Goal: Check status: Check status

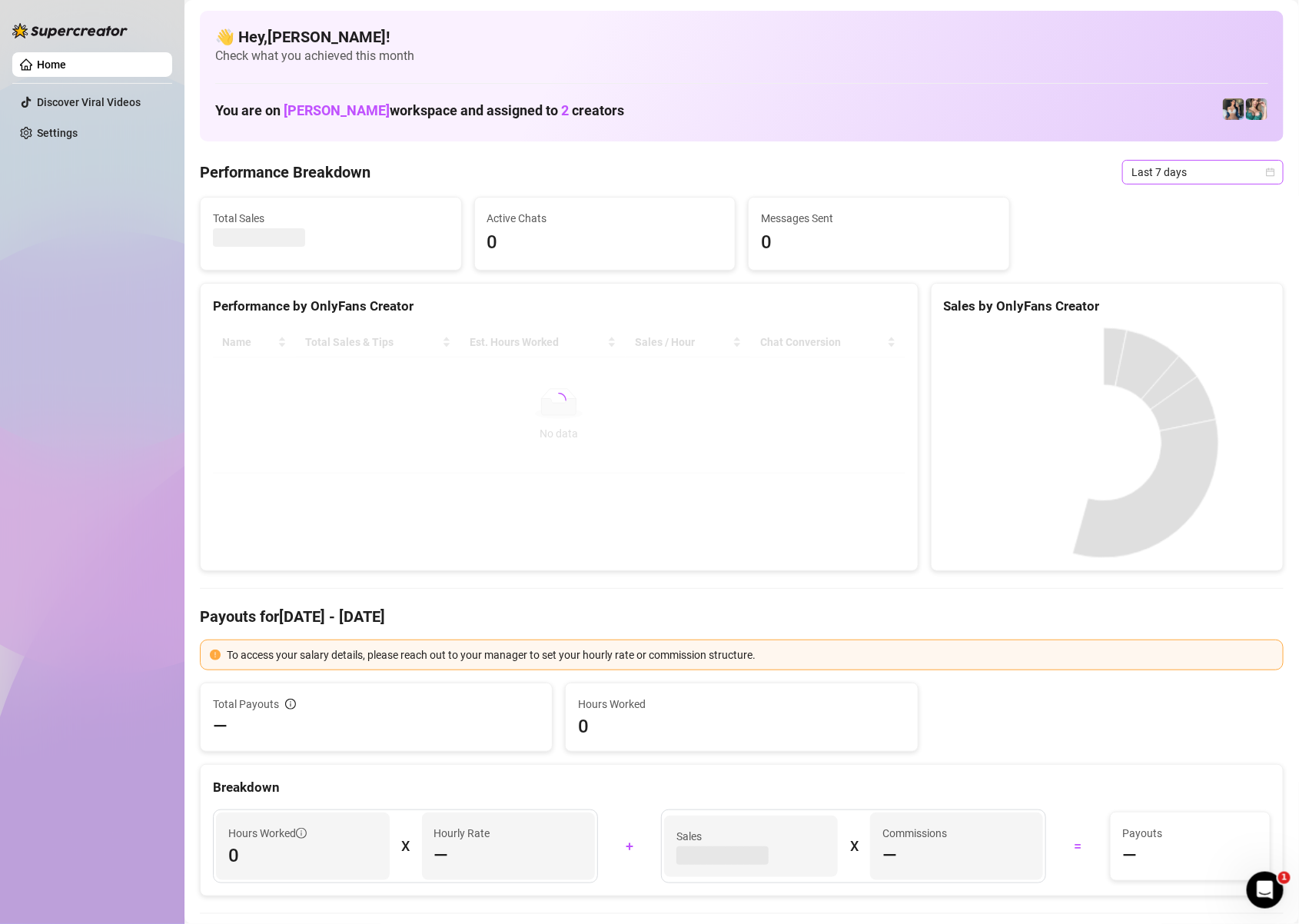
click at [1266, 170] on icon "calendar" at bounding box center [1271, 172] width 10 height 10
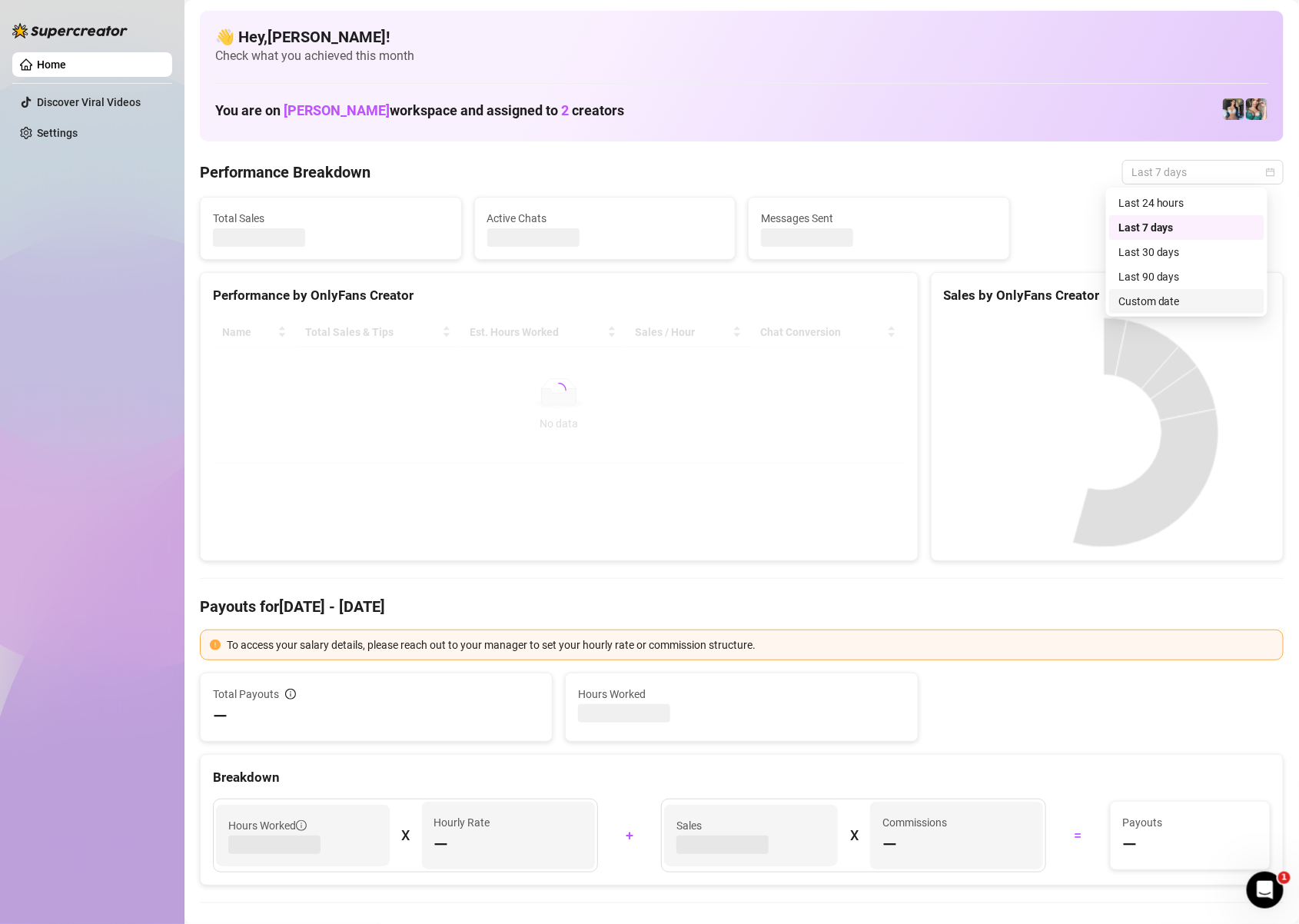
click at [1171, 308] on div "Custom date" at bounding box center [1187, 301] width 137 height 17
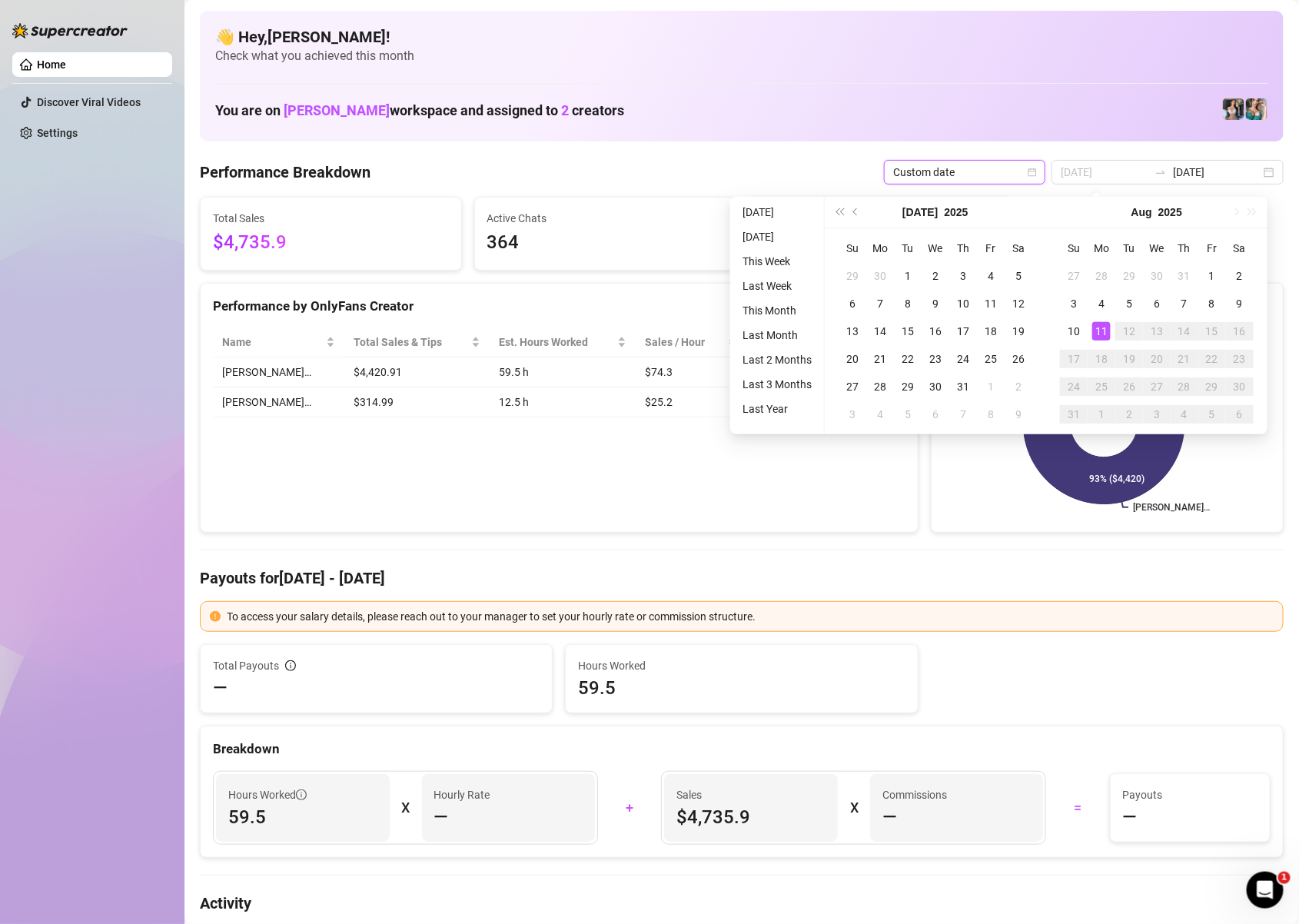
click at [1097, 343] on td "11" at bounding box center [1101, 331] width 28 height 28
click at [1101, 339] on div "11" at bounding box center [1101, 331] width 18 height 18
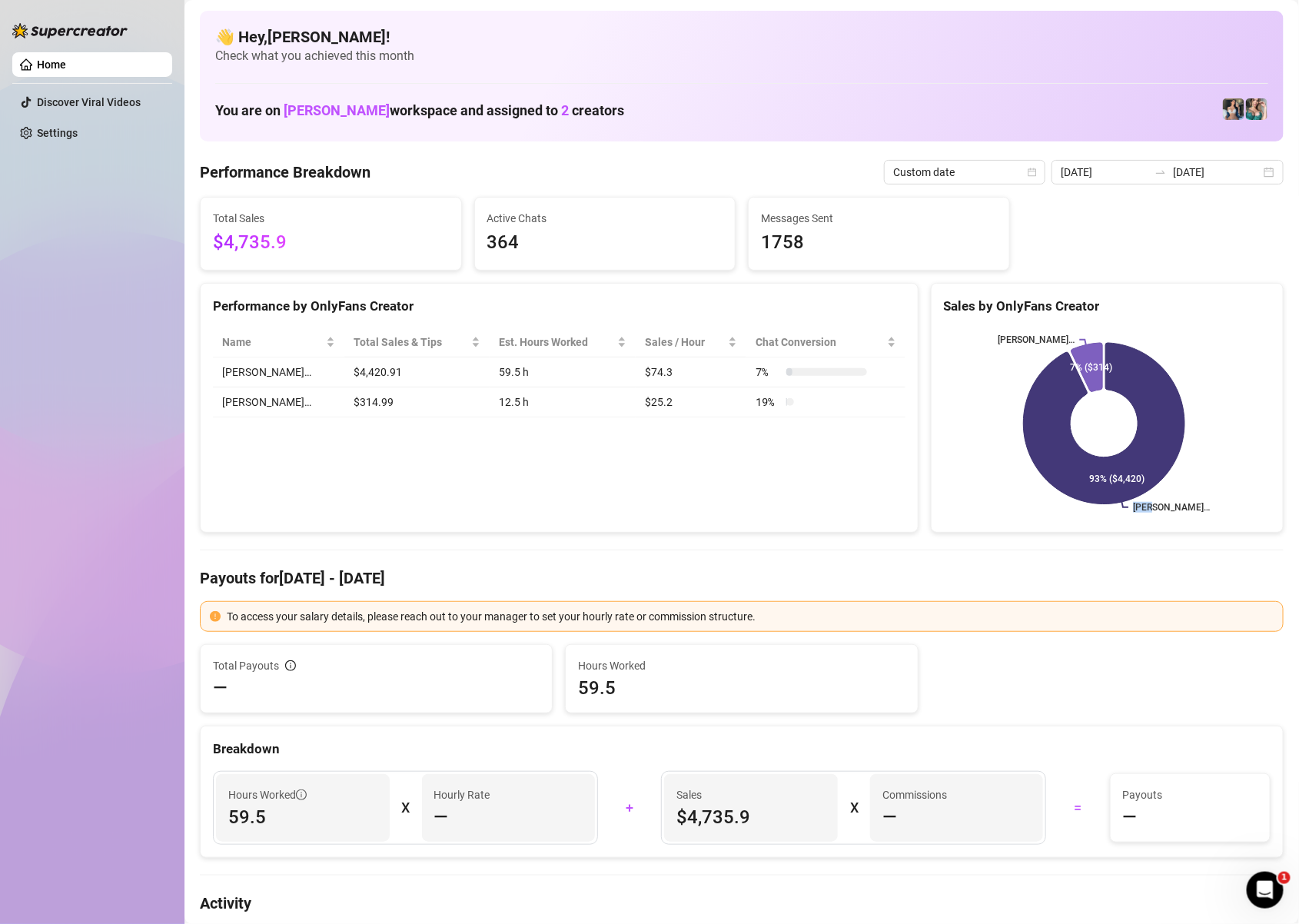
type input "[DATE]"
click at [1101, 339] on rect at bounding box center [1104, 423] width 320 height 192
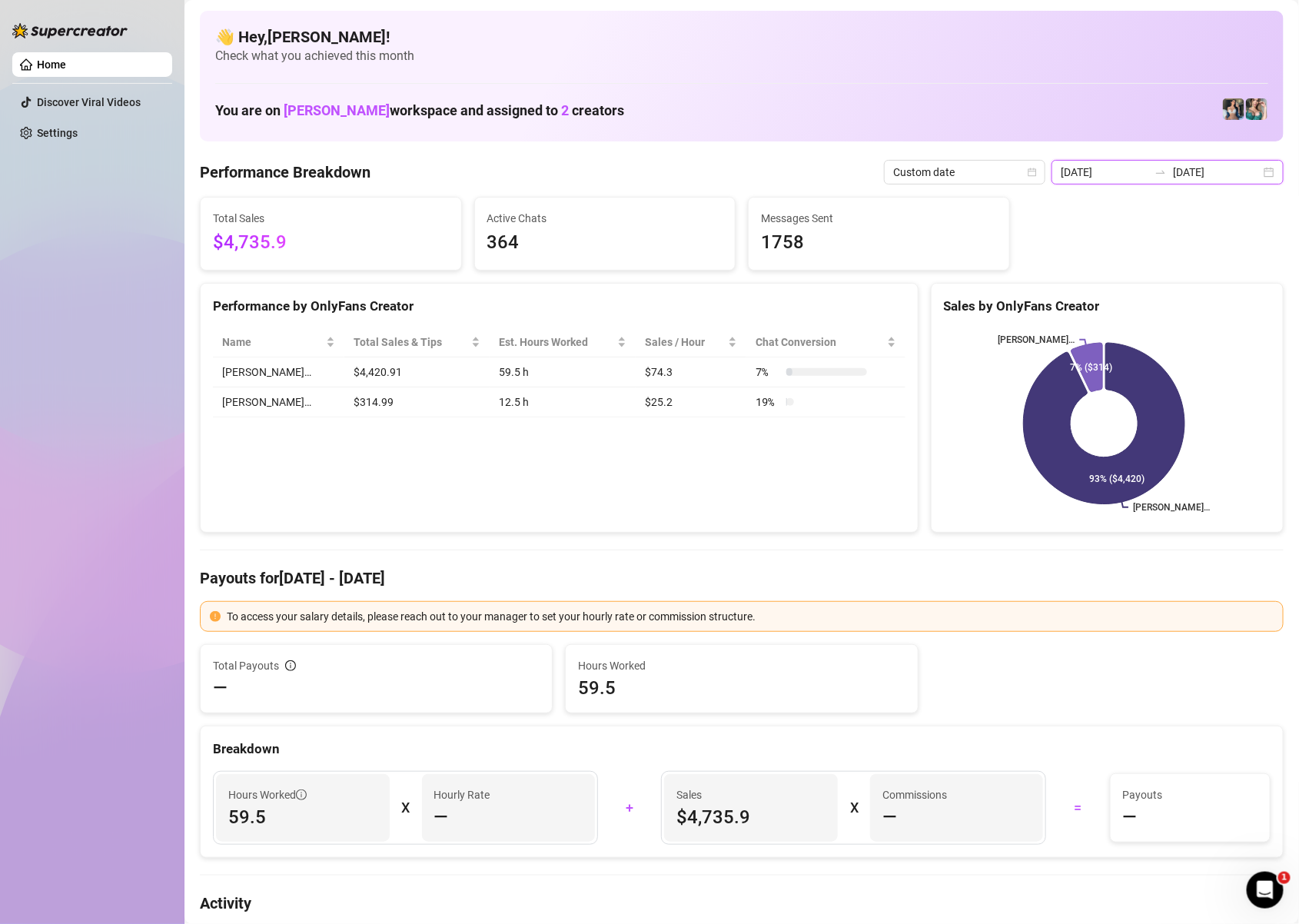
click at [1233, 173] on input "[DATE]" at bounding box center [1217, 172] width 88 height 17
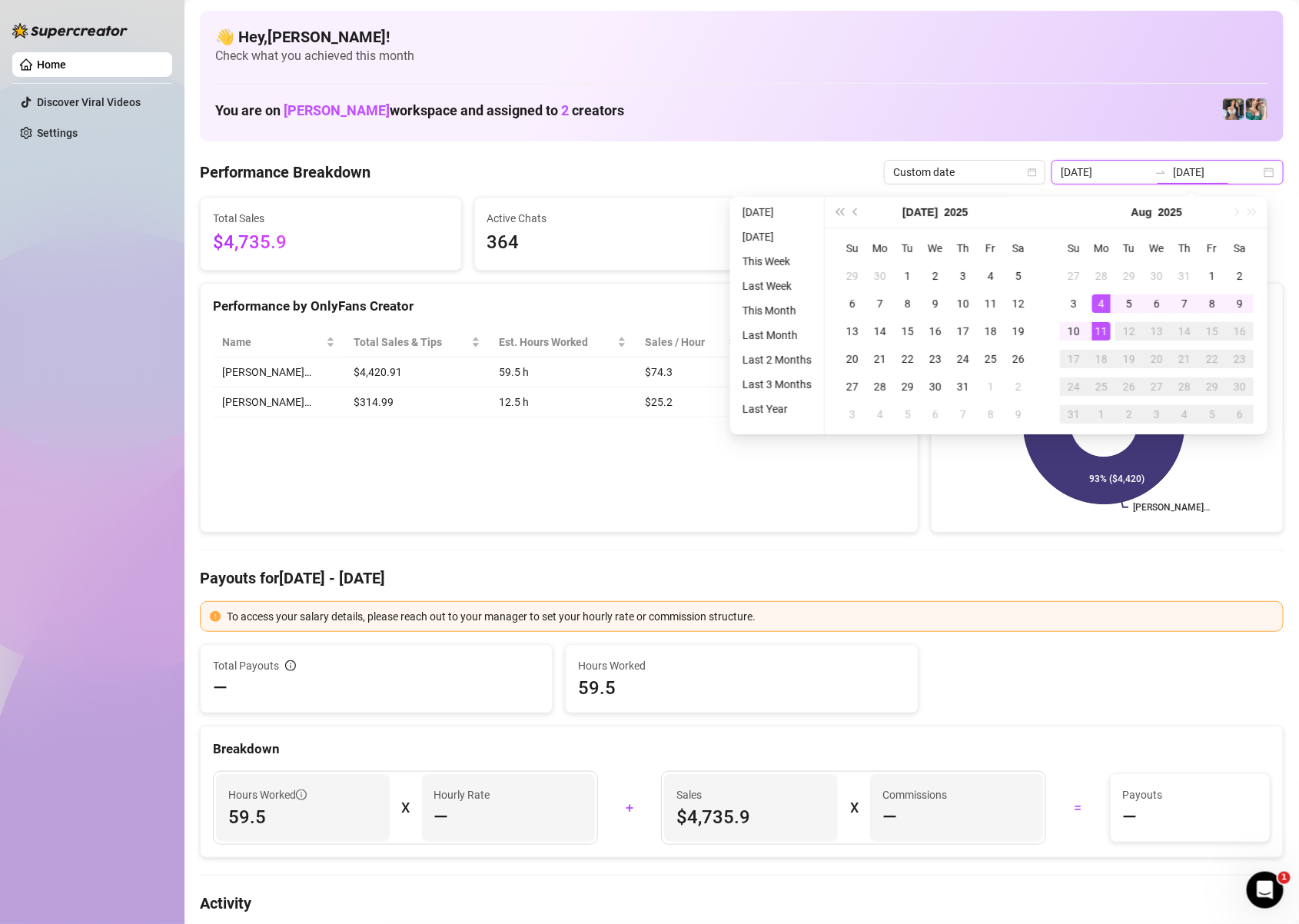
type input "[DATE]"
click at [1105, 323] on div "11" at bounding box center [1101, 331] width 18 height 18
type input "[DATE]"
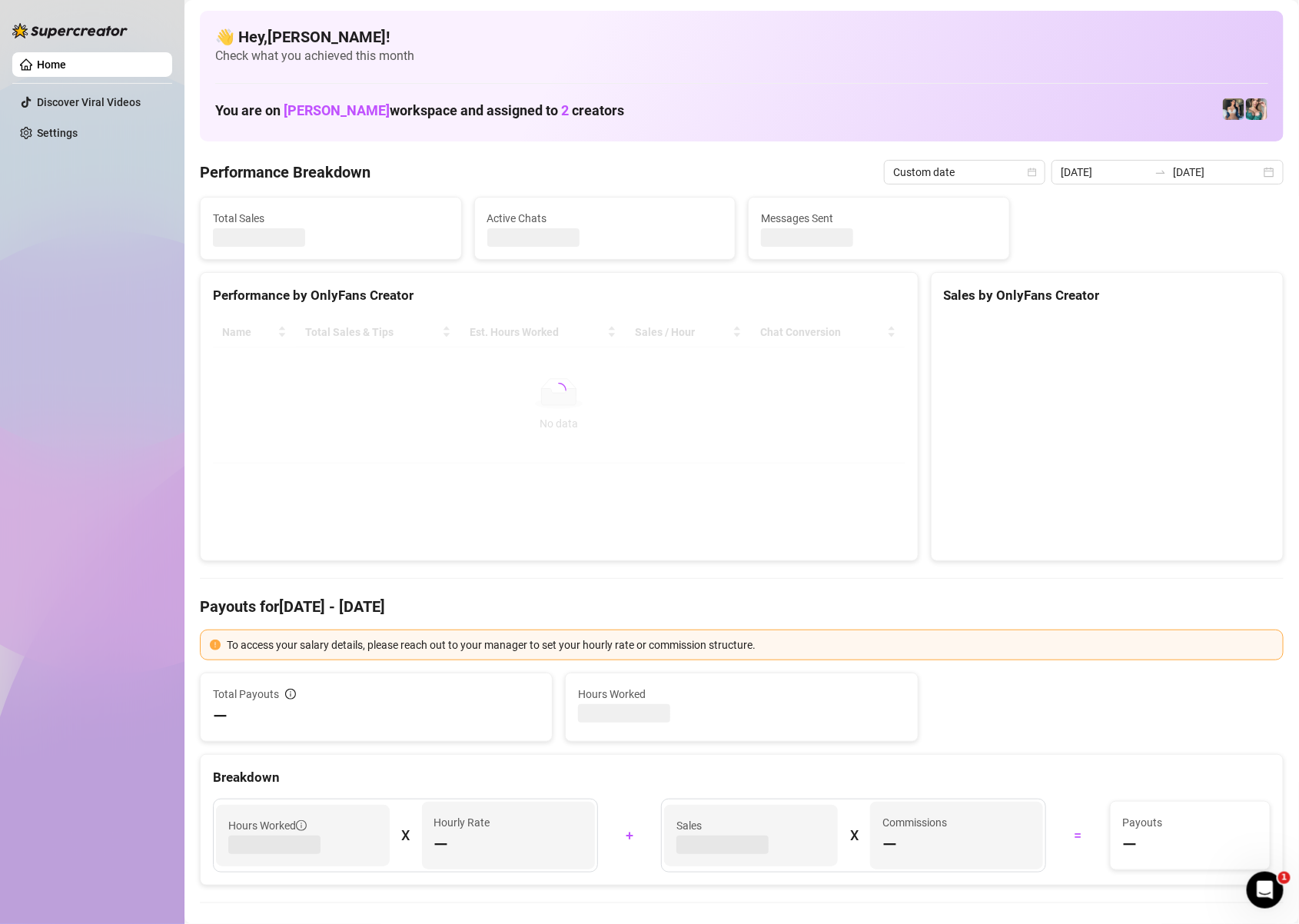
click at [1105, 323] on canvas at bounding box center [1103, 433] width 319 height 231
